Goal: Complete application form

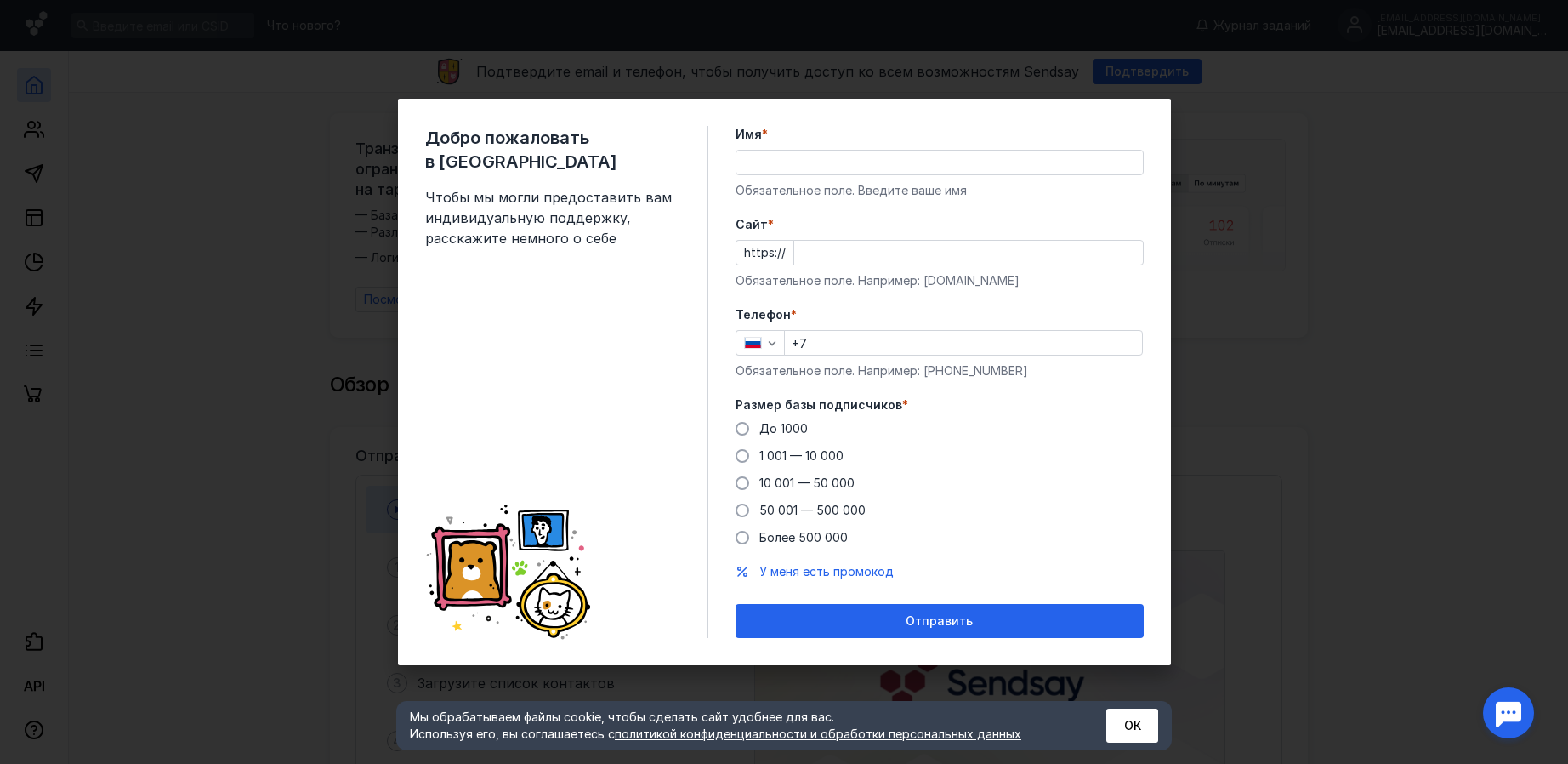
click at [1209, 496] on div "Добро пожаловать в Sendsay Чтобы мы могли предоставить вам индивидуальную подде…" at bounding box center [784, 382] width 1568 height 764
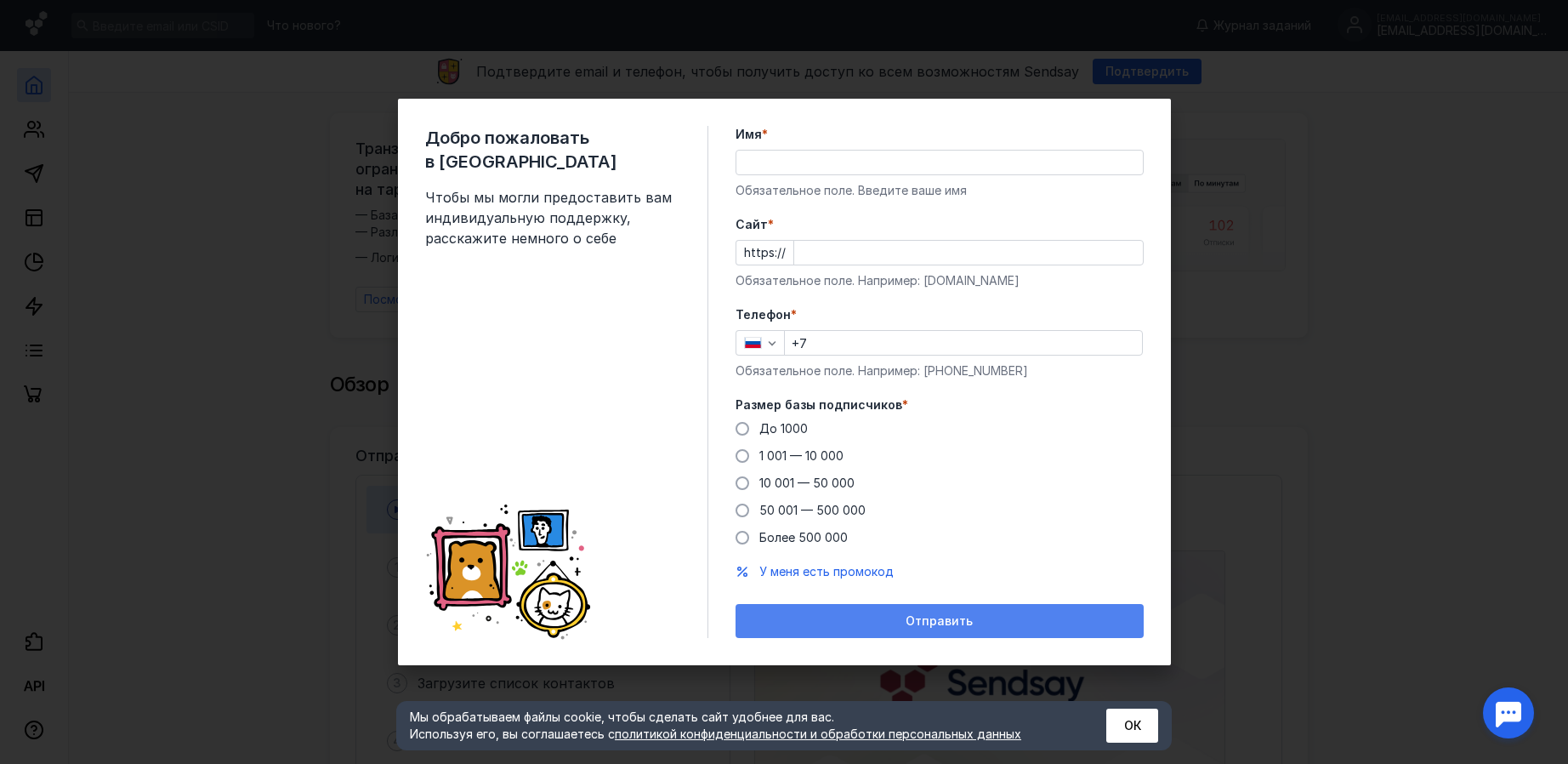
click at [922, 622] on span "Отправить" at bounding box center [939, 621] width 67 height 15
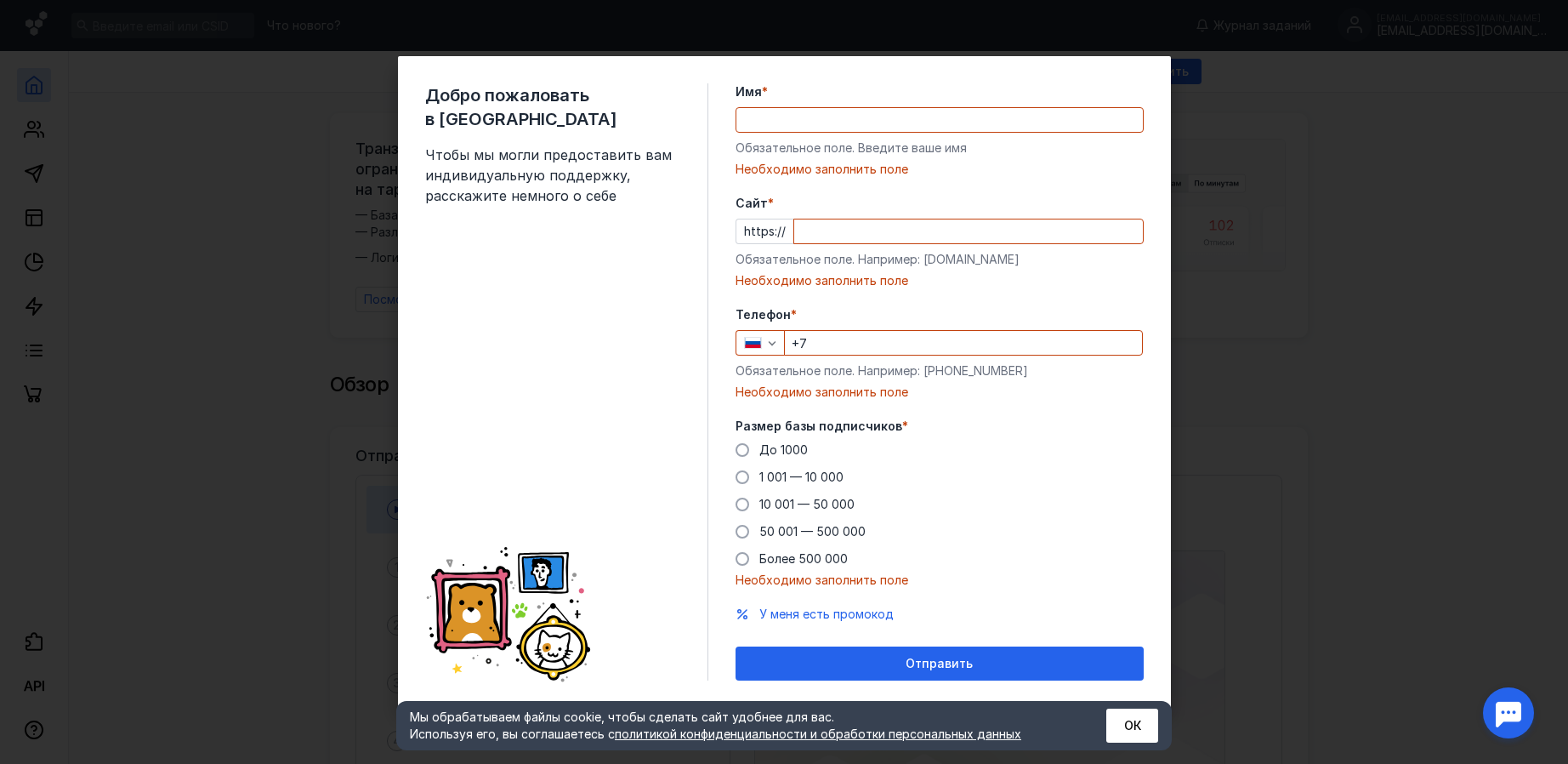
drag, startPoint x: 324, startPoint y: 325, endPoint x: 450, endPoint y: 307, distance: 127.3
click at [426, 307] on div "Добро пожаловать в Sendsay Чтобы мы могли предоставить вам индивидуальную подде…" at bounding box center [784, 382] width 1568 height 764
drag, startPoint x: 1042, startPoint y: 76, endPoint x: 829, endPoint y: 89, distance: 213.4
click at [839, 88] on div "Добро пожаловать в Sendsay Чтобы мы могли предоставить вам индивидуальную подде…" at bounding box center [784, 382] width 773 height 652
click at [771, 112] on input "Имя *" at bounding box center [939, 120] width 406 height 24
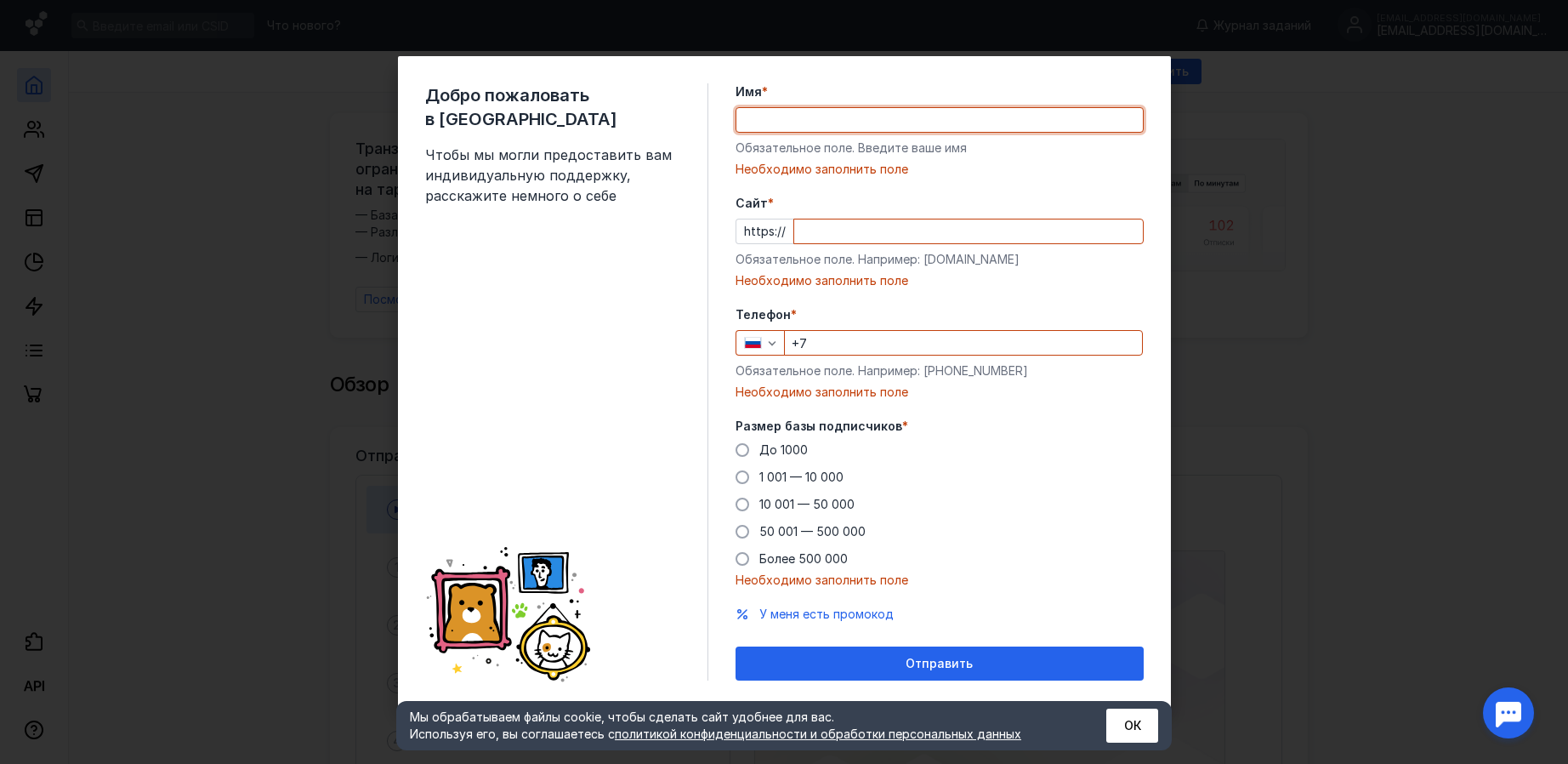
type input "киг"
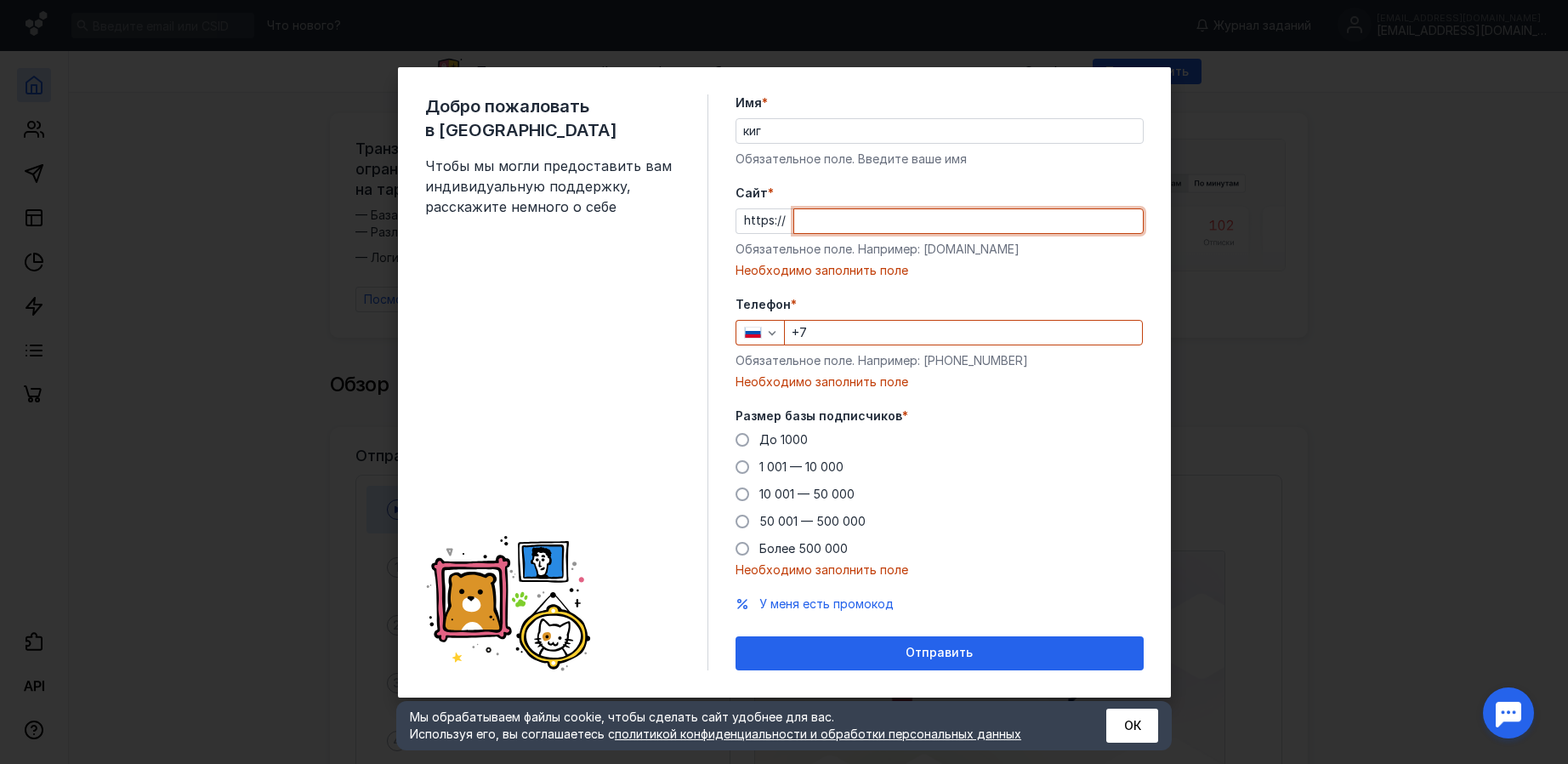
click at [872, 214] on input "Cайт *" at bounding box center [968, 221] width 349 height 24
click at [803, 288] on form "Имя * киг Обязательное поле. Введите ваше имя [PERSON_NAME] * https:// Обязател…" at bounding box center [939, 382] width 408 height 576
click at [794, 266] on div "Необходимо заполнить поле" at bounding box center [939, 271] width 408 height 17
click at [821, 322] on input "+7" at bounding box center [964, 332] width 357 height 24
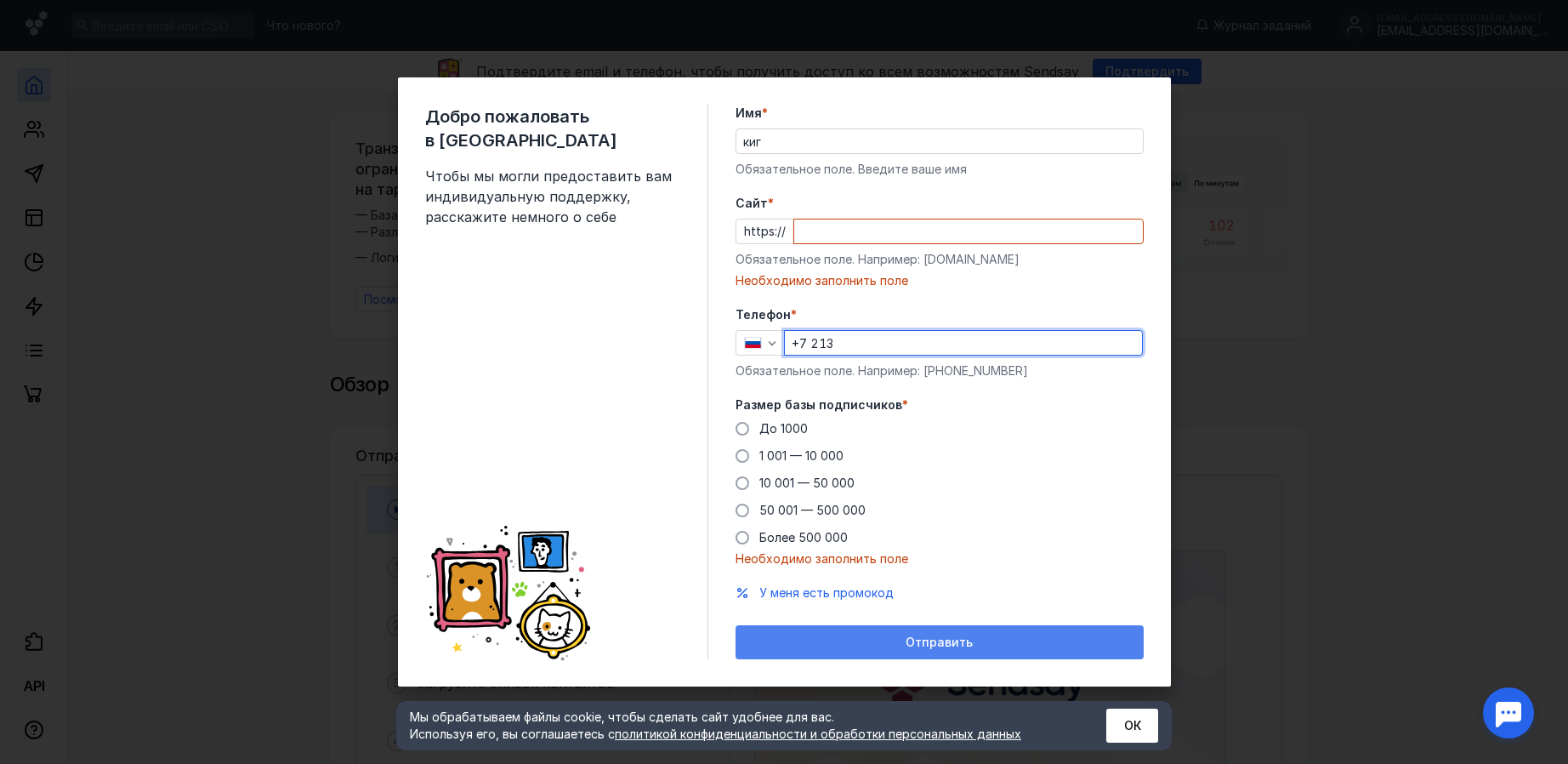
type input "+7 213"
click at [862, 634] on div "Отправить" at bounding box center [939, 641] width 408 height 34
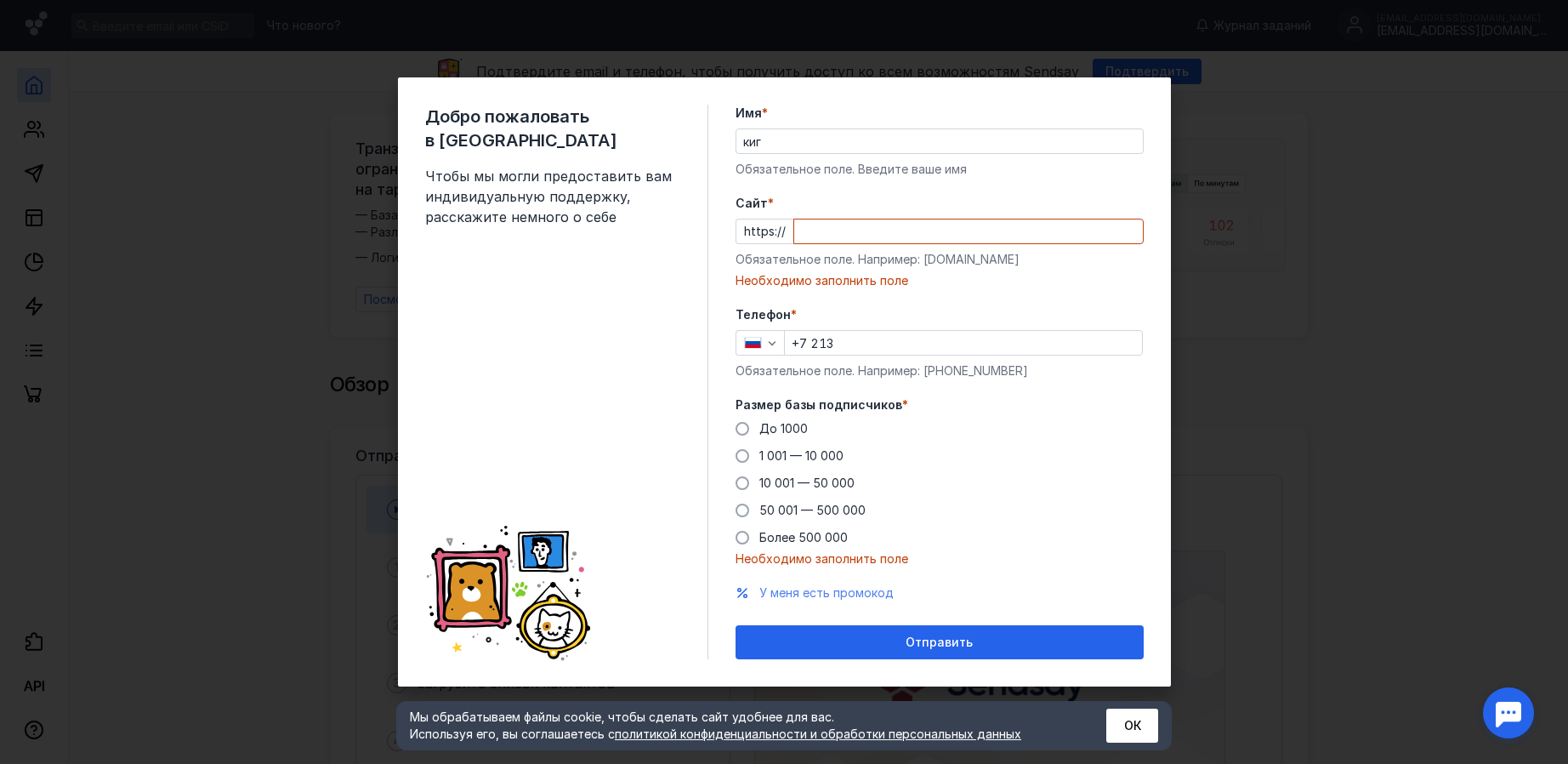
click at [806, 589] on span "У меня есть промокод" at bounding box center [827, 592] width 135 height 15
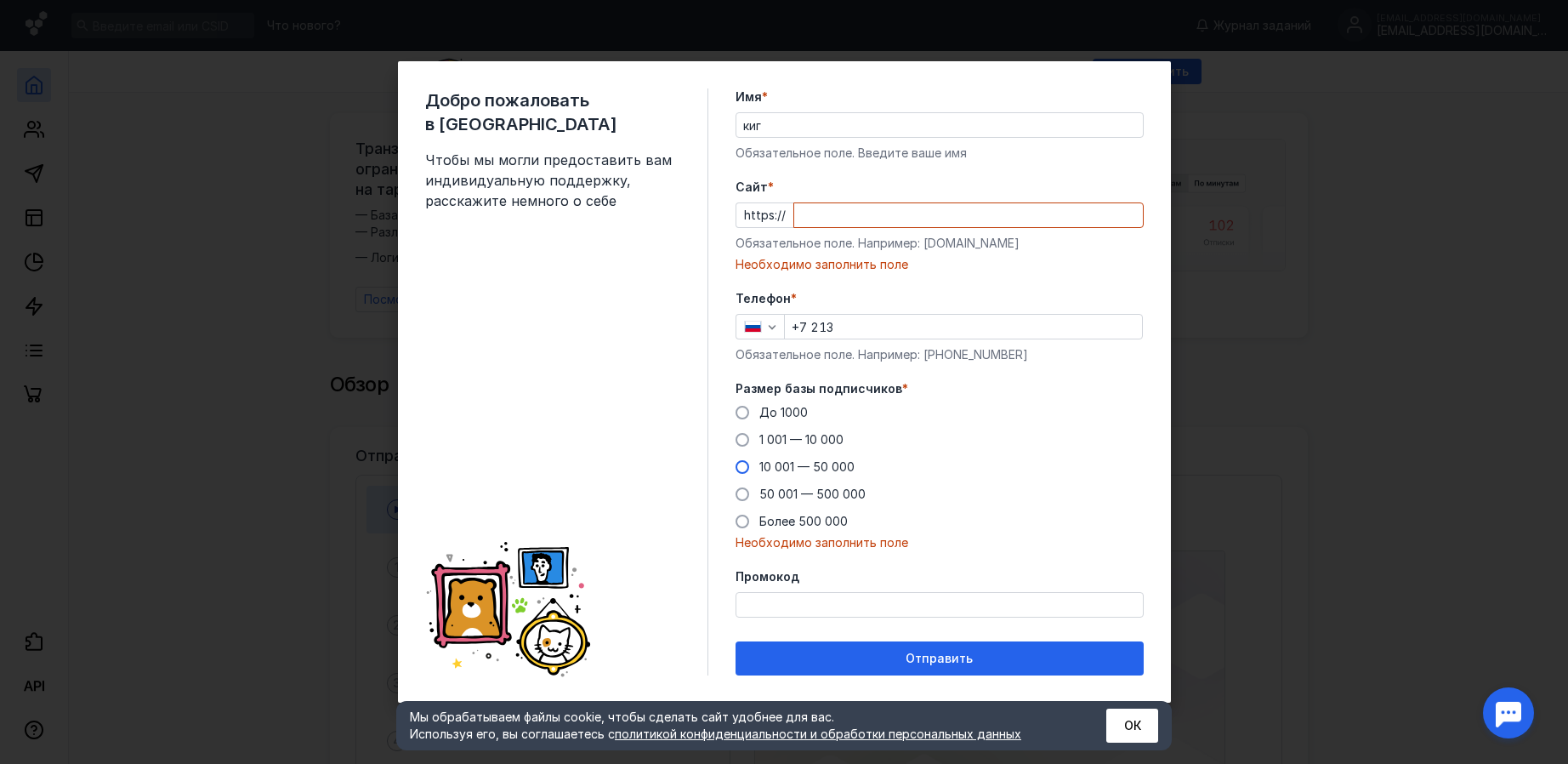
click at [741, 462] on span at bounding box center [742, 467] width 14 height 14
click at [0, 0] on input "10 001 — 50 000" at bounding box center [0, 0] width 0 height 0
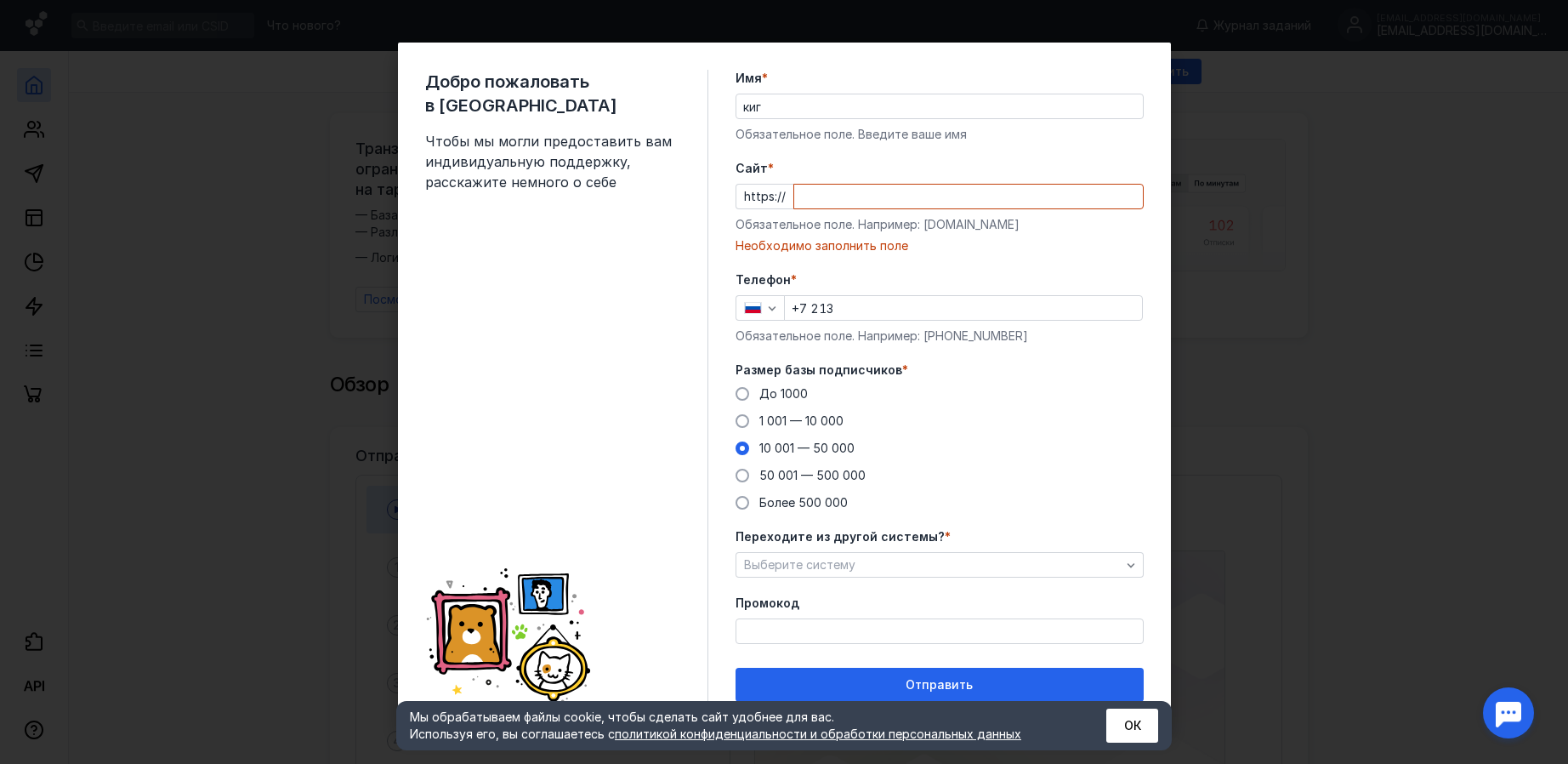
click at [735, 406] on div "До [DATE] 1 001 — 10 000 10 001 — 50 000 50 001 — 500 000 Более 500 000" at bounding box center [939, 448] width 408 height 126
